Goal: Information Seeking & Learning: Find specific fact

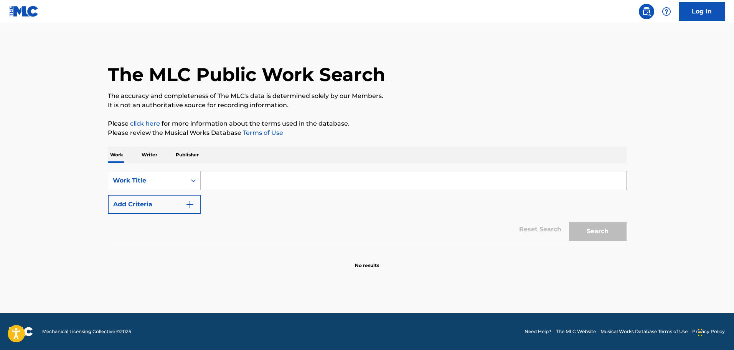
click at [211, 175] on input "Search Form" at bounding box center [414, 180] width 426 height 18
paste input "START OF SOMETHING NEW"
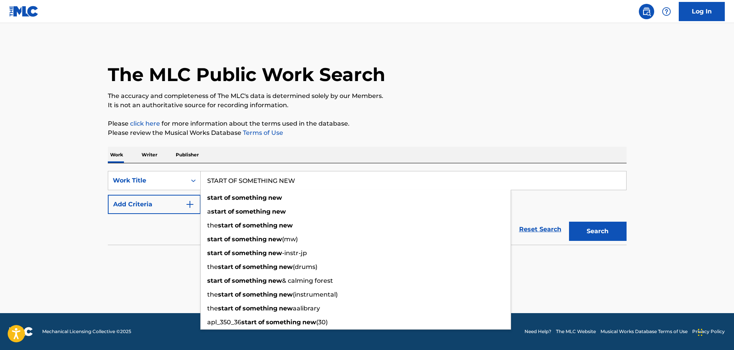
type input "START OF SOMETHING NEW"
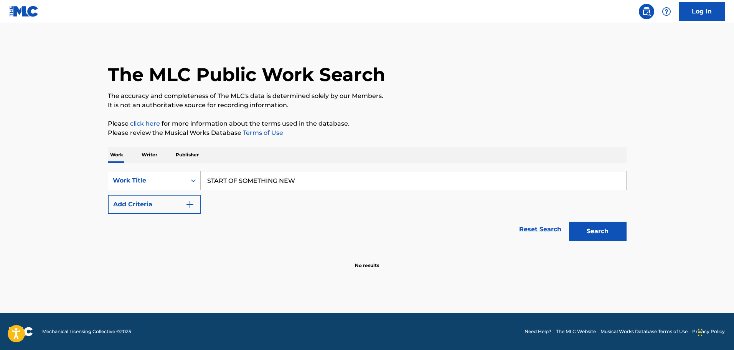
click at [160, 194] on div "SearchWithCriteria9fbd3a13-4cd5-4f4b-a540-dbde763ad8b9 Work Title START OF SOME…" at bounding box center [367, 192] width 519 height 43
click at [176, 208] on button "Add Criteria" at bounding box center [154, 204] width 93 height 19
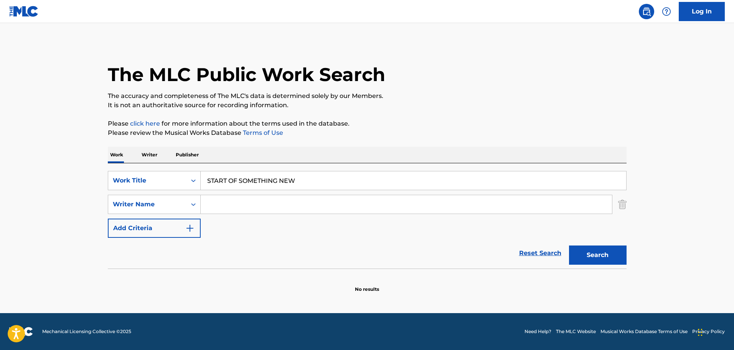
click at [223, 205] on input "Search Form" at bounding box center [407, 204] width 412 height 18
paste input "[PERSON_NAME]"
type input "[PERSON_NAME]"
click at [588, 260] on button "Search" at bounding box center [598, 254] width 58 height 19
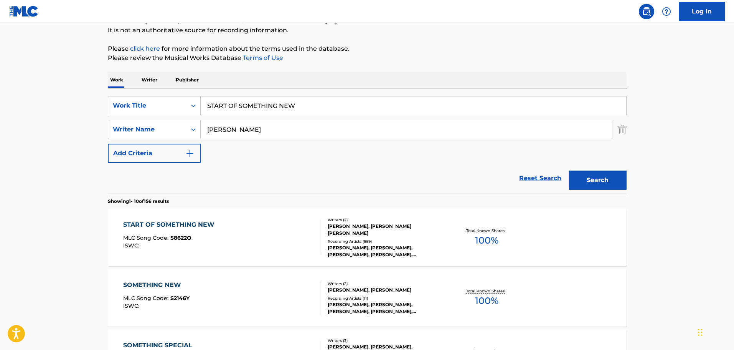
scroll to position [77, 0]
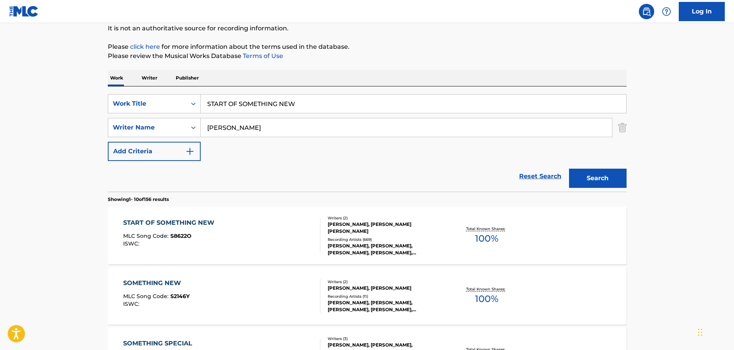
click at [284, 231] on div "START OF SOMETHING NEW MLC Song Code : S8622O ISWC :" at bounding box center [221, 235] width 197 height 35
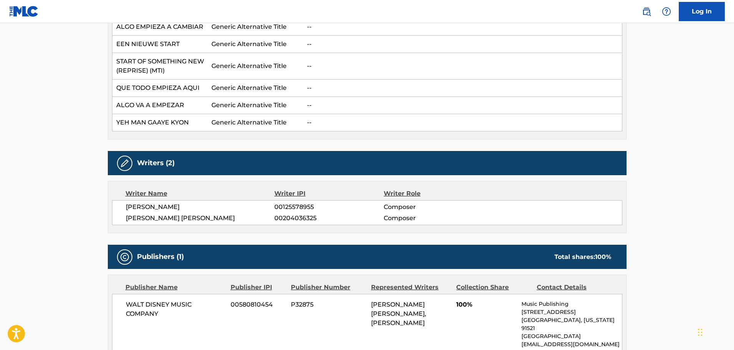
scroll to position [269, 0]
